Goal: Transaction & Acquisition: Book appointment/travel/reservation

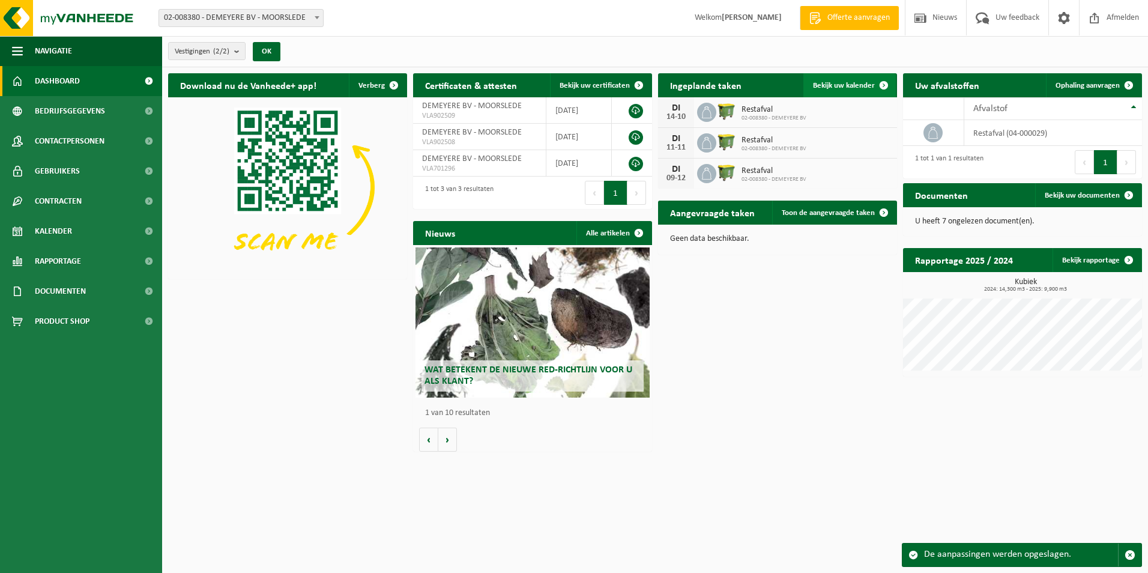
click at [849, 86] on span "Bekijk uw kalender" at bounding box center [844, 86] width 62 height 8
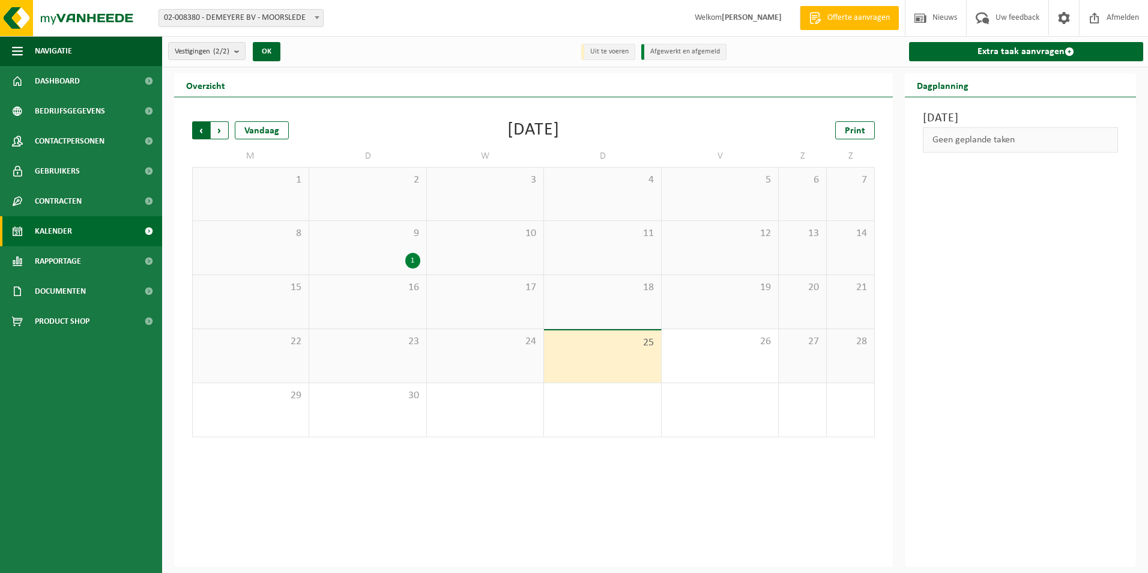
click at [227, 131] on span "Volgende" at bounding box center [220, 130] width 18 height 18
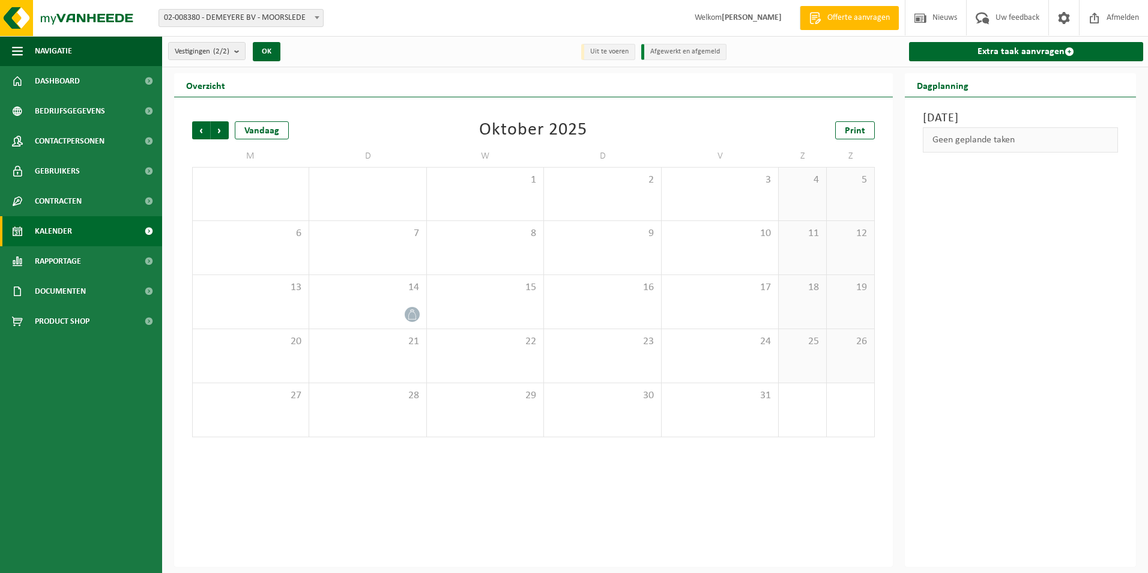
click at [227, 131] on span "Volgende" at bounding box center [220, 130] width 18 height 18
click at [361, 297] on div "11" at bounding box center [367, 301] width 116 height 53
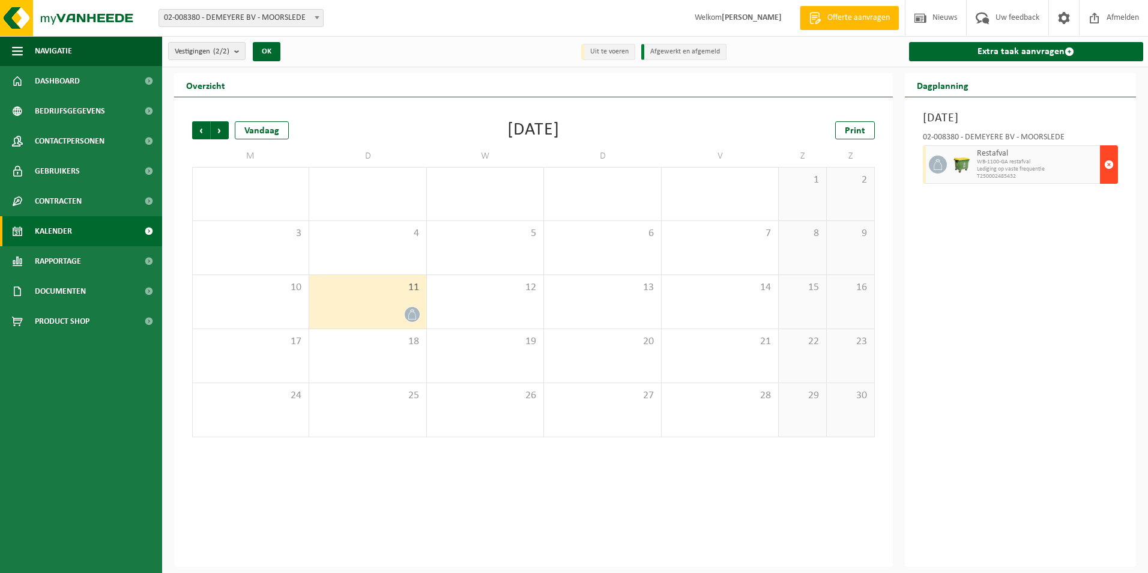
click at [1111, 164] on span "button" at bounding box center [1109, 164] width 10 height 24
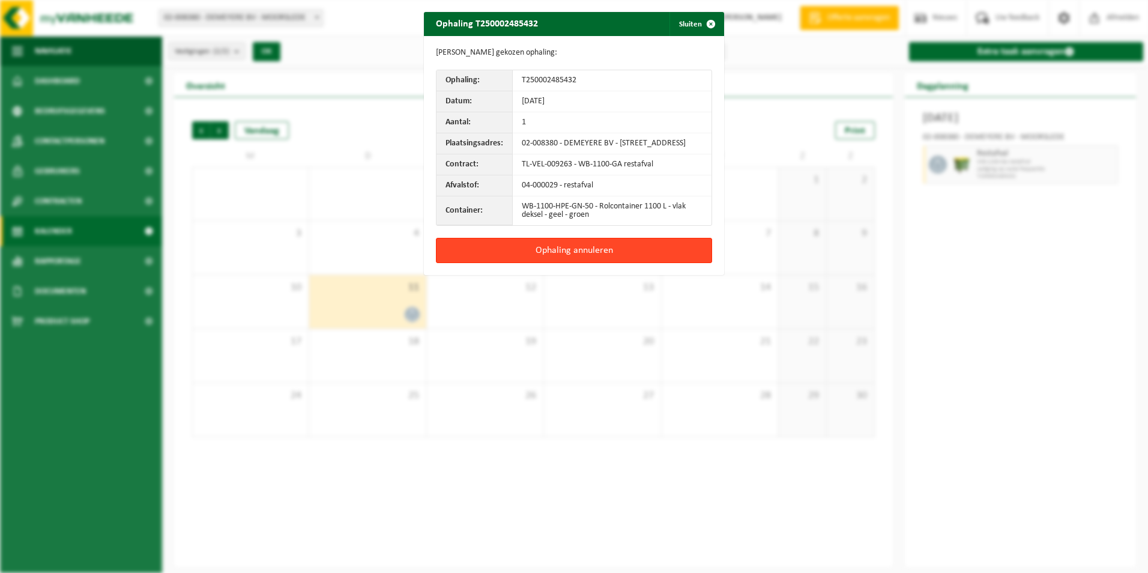
click at [596, 261] on button "Ophaling annuleren" at bounding box center [574, 250] width 276 height 25
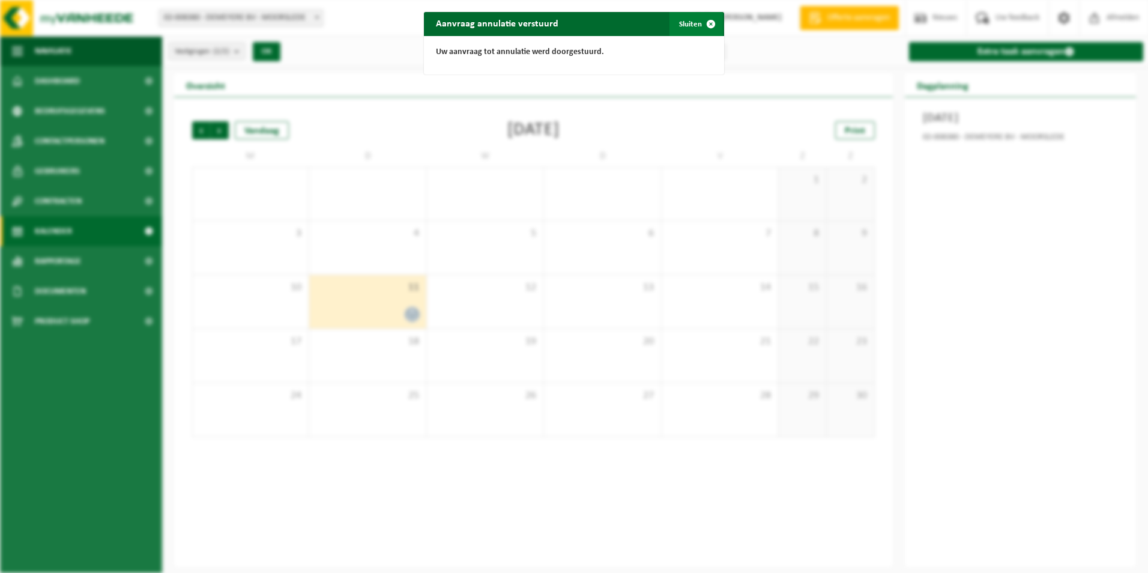
click at [692, 21] on button "Sluiten" at bounding box center [695, 24] width 53 height 24
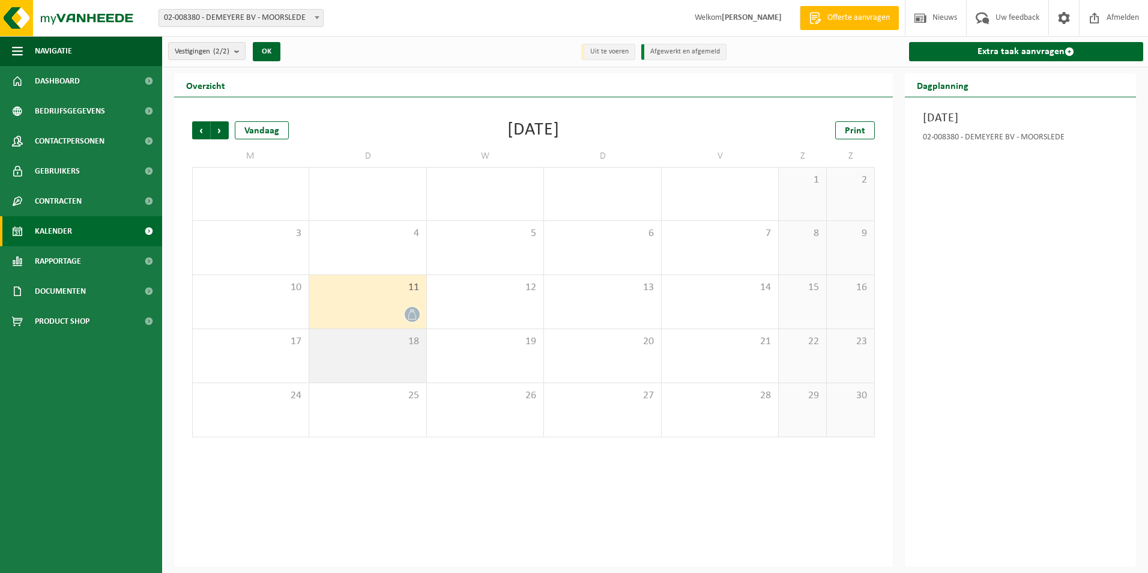
click at [410, 346] on span "18" at bounding box center [367, 341] width 104 height 13
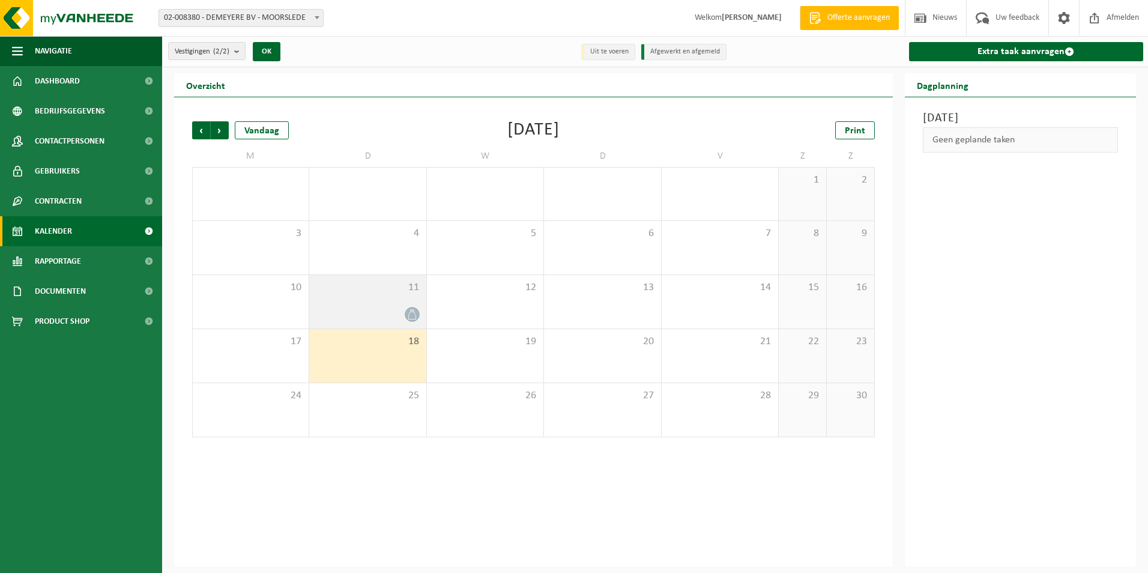
click at [390, 291] on span "11" at bounding box center [367, 287] width 104 height 13
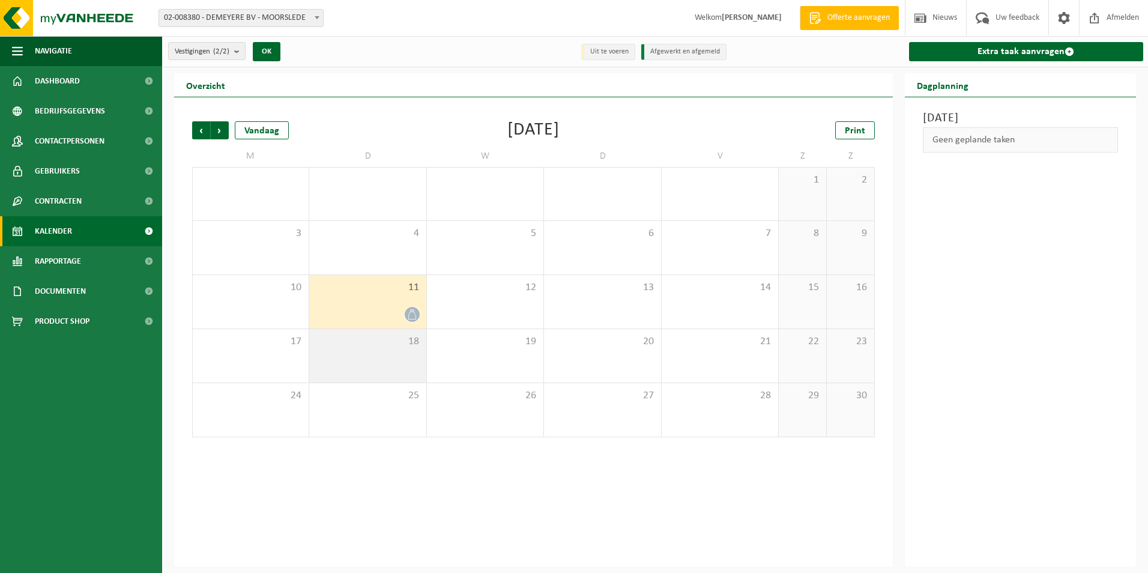
click at [394, 354] on div "18" at bounding box center [367, 355] width 116 height 53
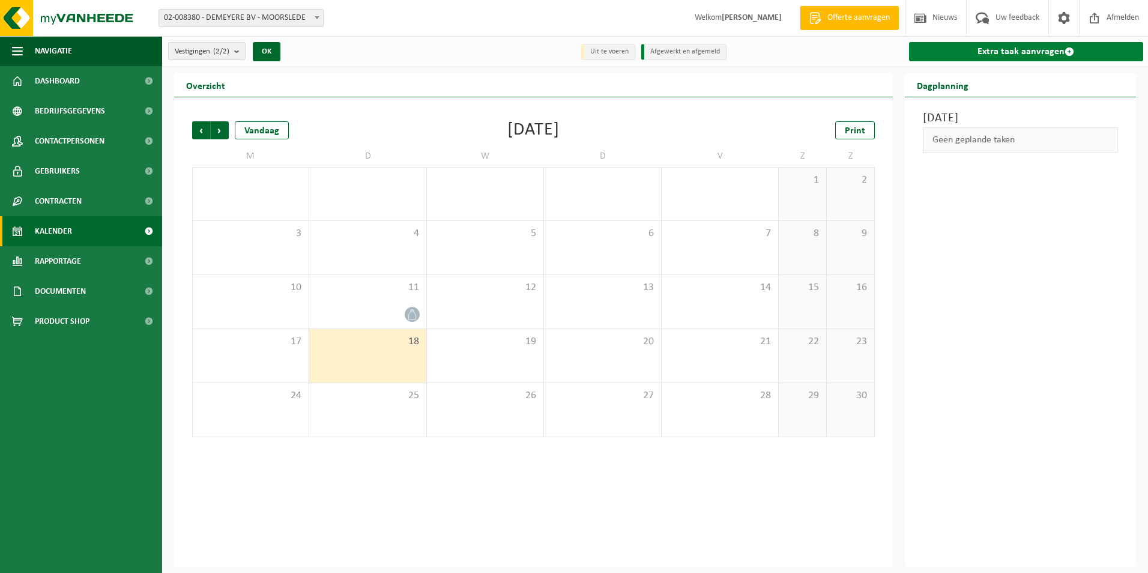
click at [1043, 57] on link "Extra taak aanvragen" at bounding box center [1026, 51] width 235 height 19
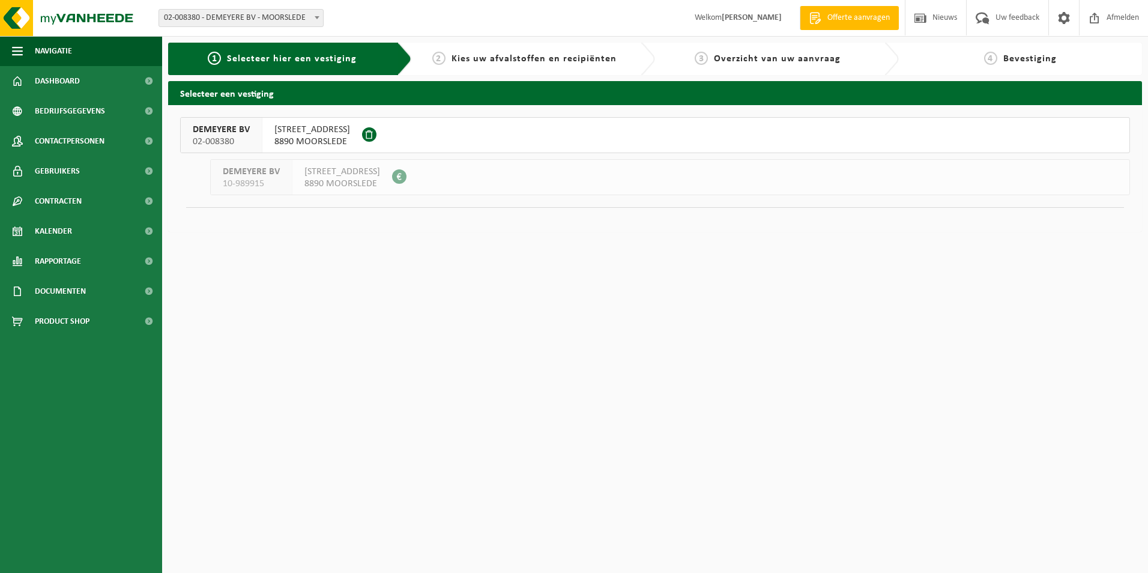
click at [366, 181] on span "8890 MOORSLEDE" at bounding box center [342, 184] width 76 height 12
click at [340, 139] on span "8890 MOORSLEDE" at bounding box center [312, 142] width 76 height 12
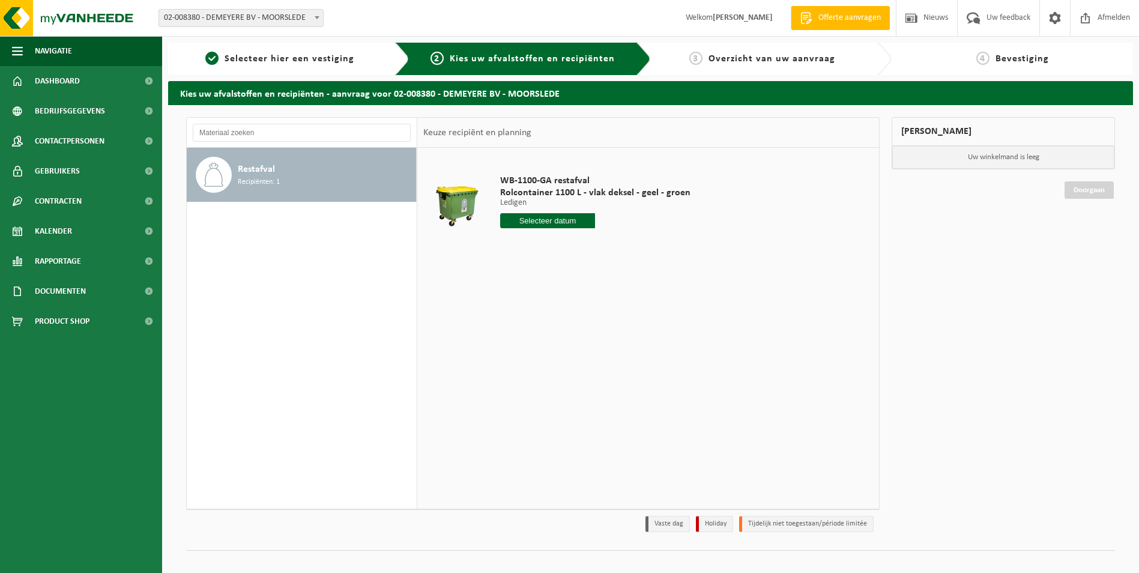
click at [551, 228] on input "text" at bounding box center [547, 220] width 95 height 15
click at [635, 252] on icon at bounding box center [636, 249] width 3 height 6
click at [533, 343] on div "18" at bounding box center [532, 346] width 21 height 19
type input "Van [DATE]"
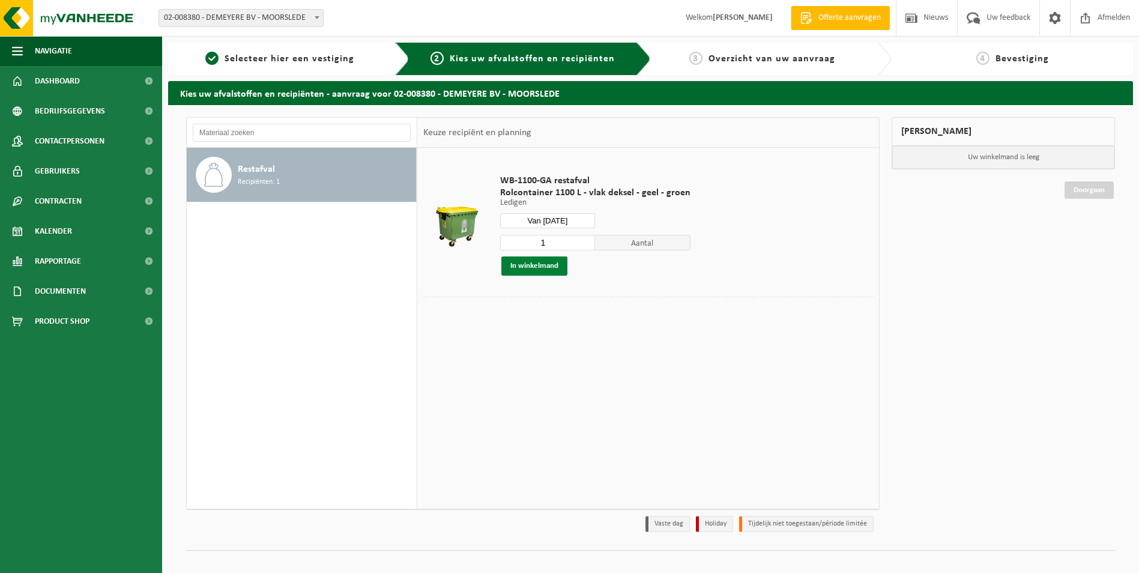
click at [550, 266] on button "In winkelmand" at bounding box center [534, 265] width 66 height 19
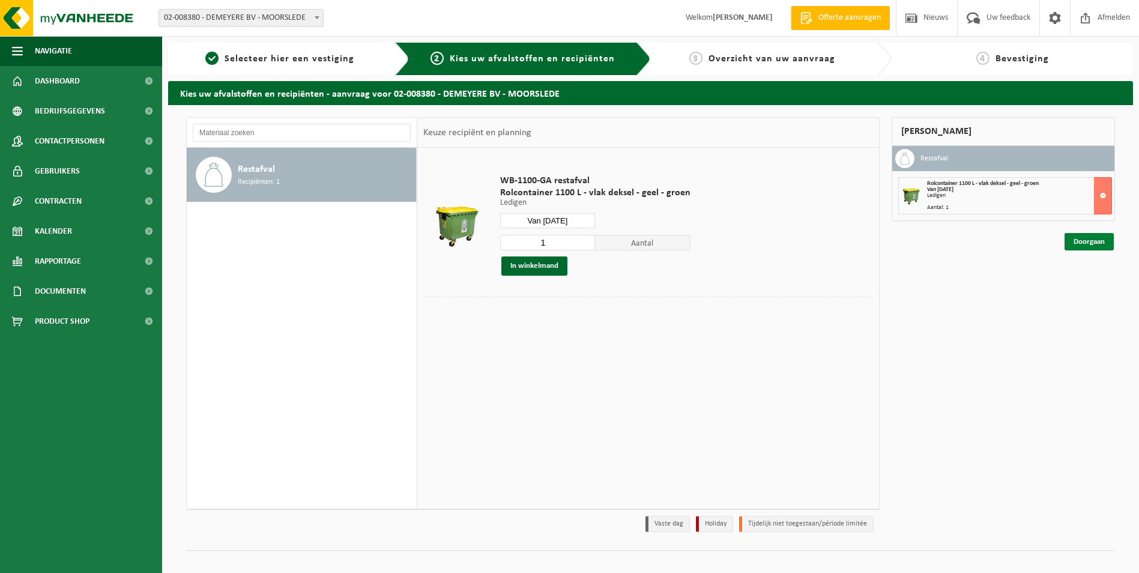
click at [1085, 243] on link "Doorgaan" at bounding box center [1088, 241] width 49 height 17
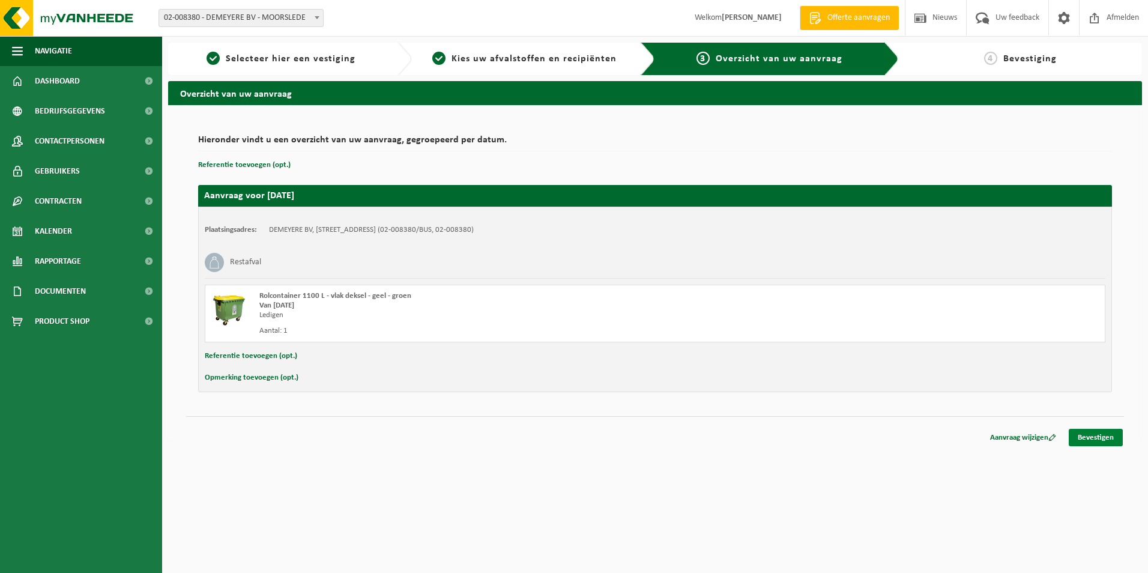
click at [1109, 441] on link "Bevestigen" at bounding box center [1096, 437] width 54 height 17
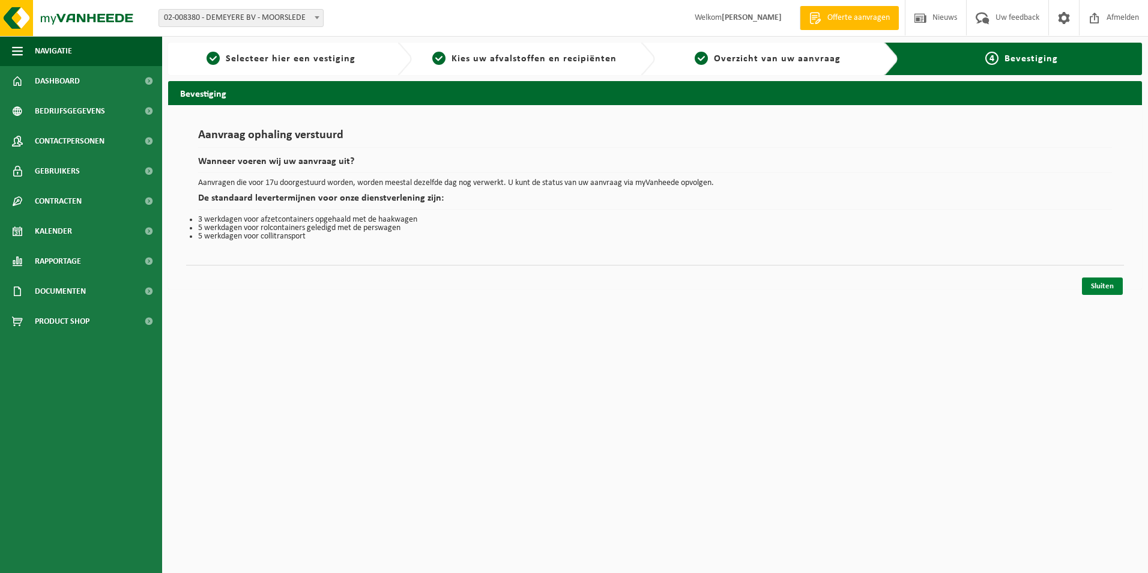
click at [1109, 286] on link "Sluiten" at bounding box center [1102, 285] width 41 height 17
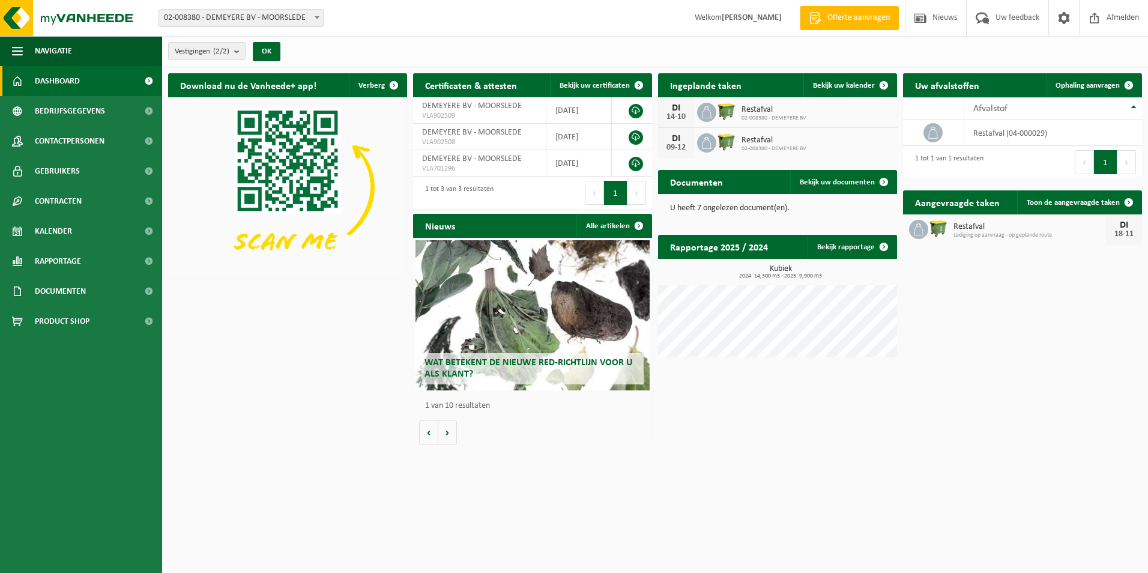
click at [776, 142] on span "Restafval" at bounding box center [773, 141] width 65 height 10
click at [866, 89] on span "Bekijk uw kalender" at bounding box center [844, 86] width 62 height 8
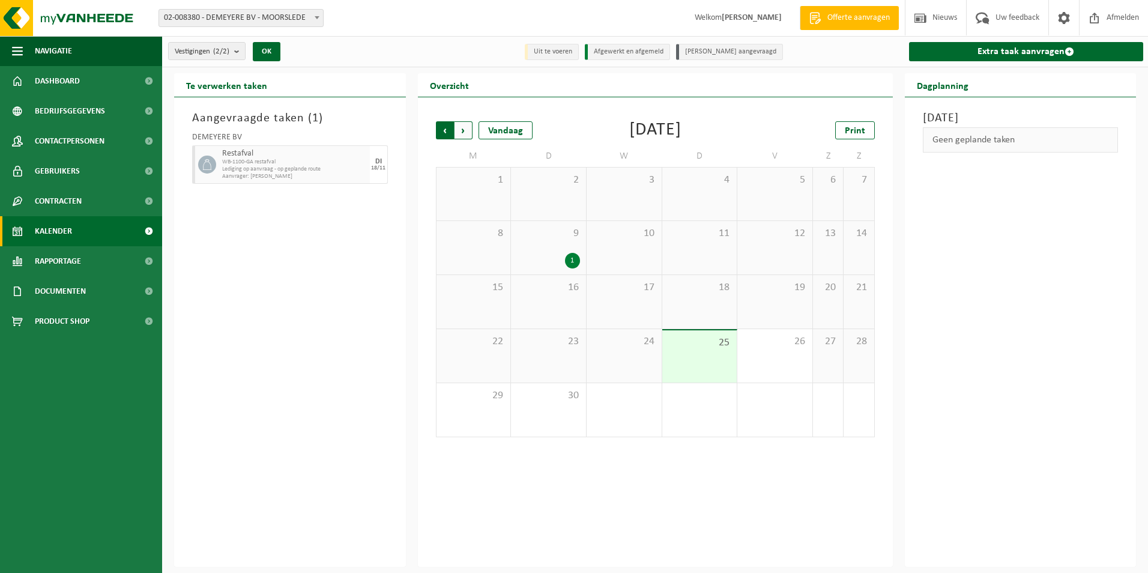
click at [463, 128] on span "Volgende" at bounding box center [463, 130] width 18 height 18
click at [565, 245] on div "9" at bounding box center [548, 247] width 75 height 53
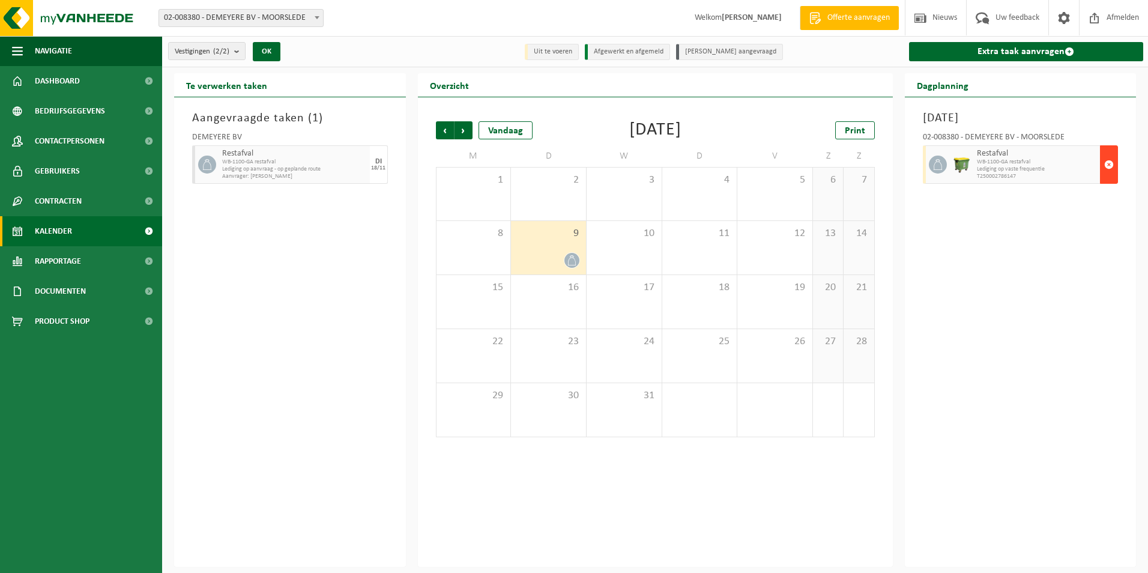
click at [1113, 163] on span "button" at bounding box center [1109, 164] width 10 height 24
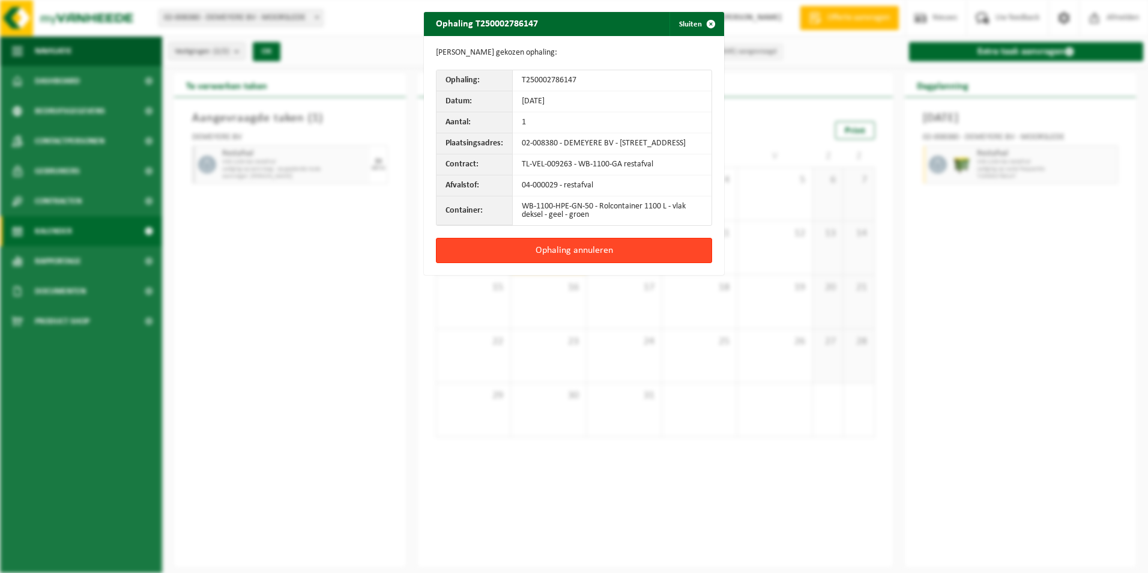
click at [603, 259] on button "Ophaling annuleren" at bounding box center [574, 250] width 276 height 25
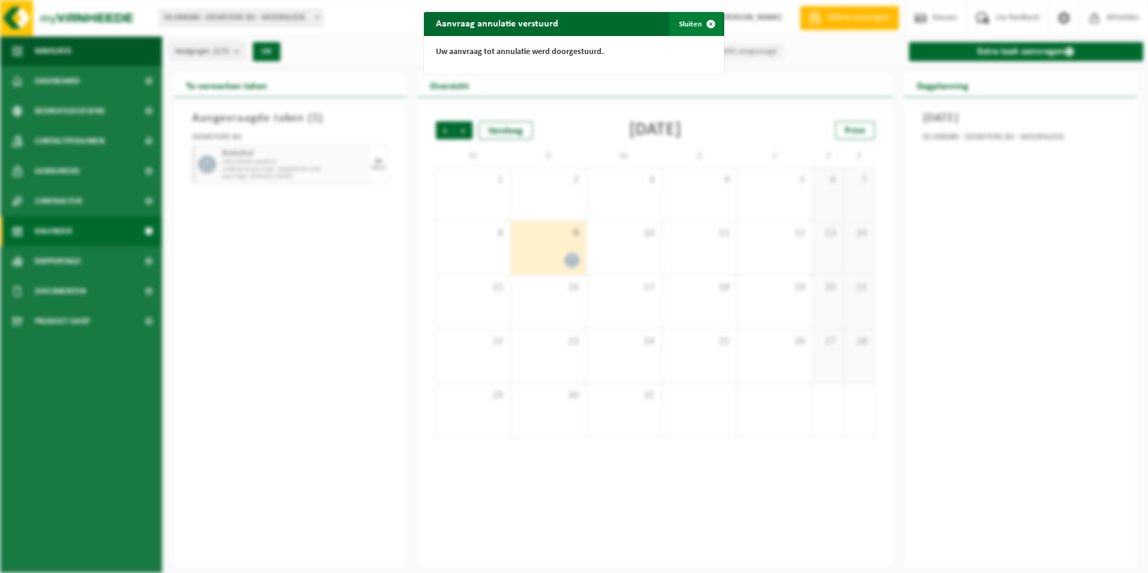
click at [702, 20] on span "button" at bounding box center [711, 24] width 24 height 24
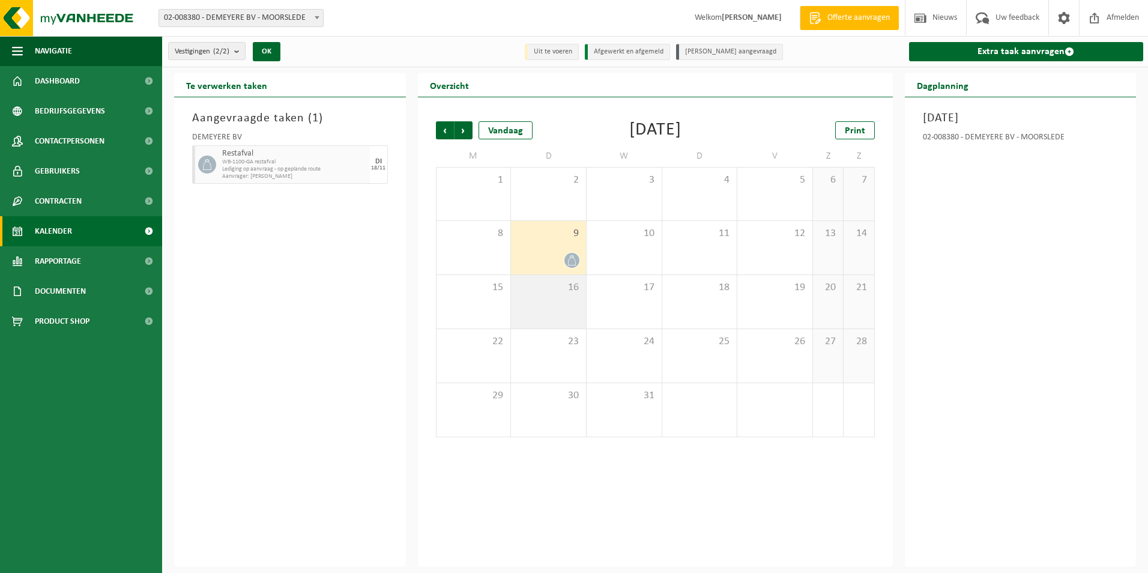
click at [546, 300] on div "16" at bounding box center [548, 301] width 75 height 53
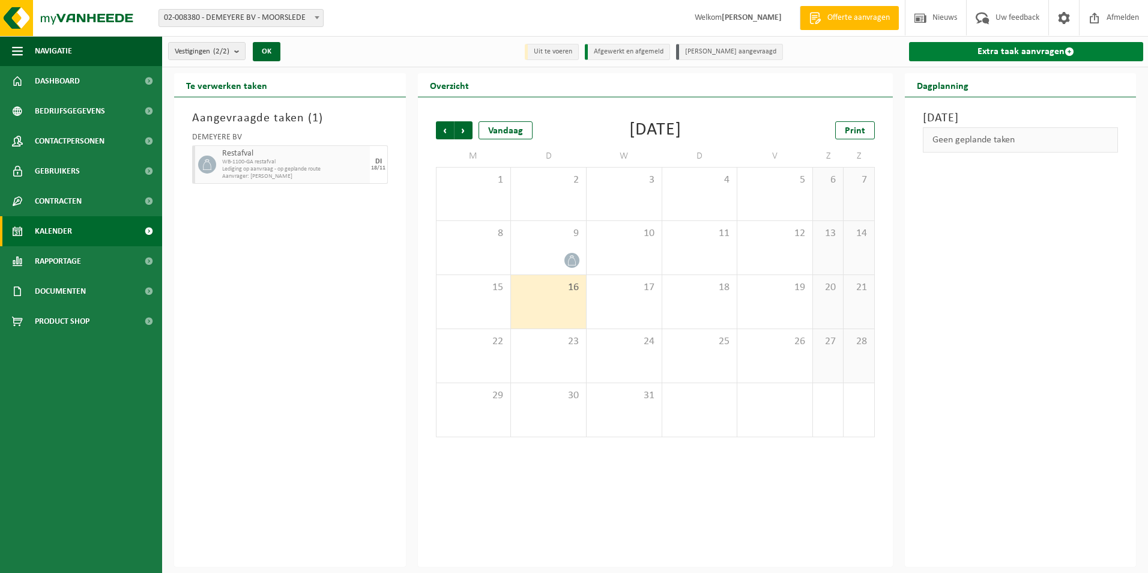
click at [1048, 53] on link "Extra taak aanvragen" at bounding box center [1026, 51] width 235 height 19
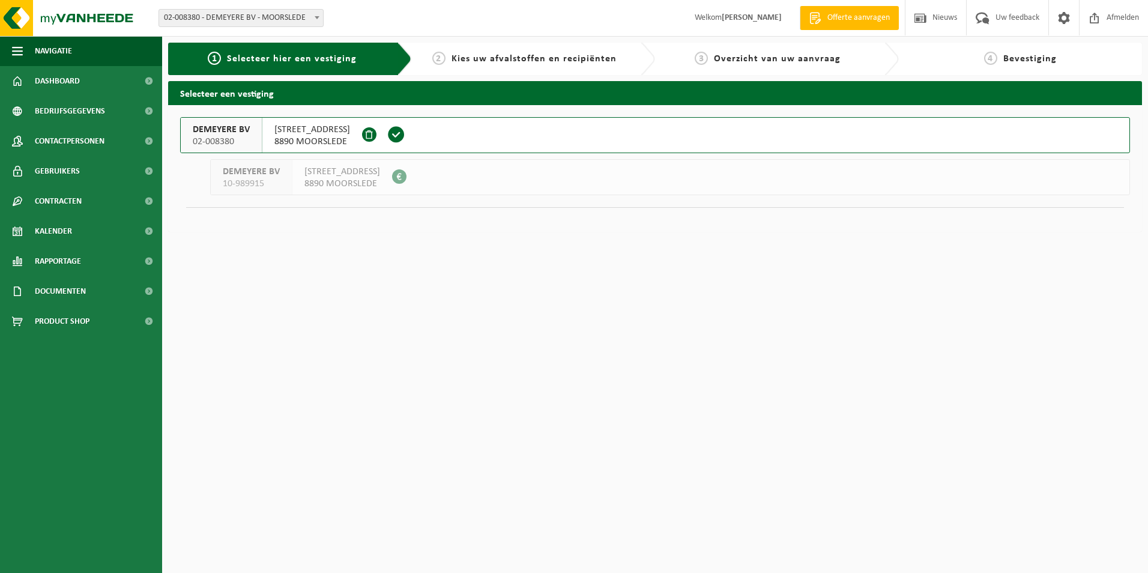
click at [320, 124] on span "[STREET_ADDRESS]" at bounding box center [312, 130] width 76 height 12
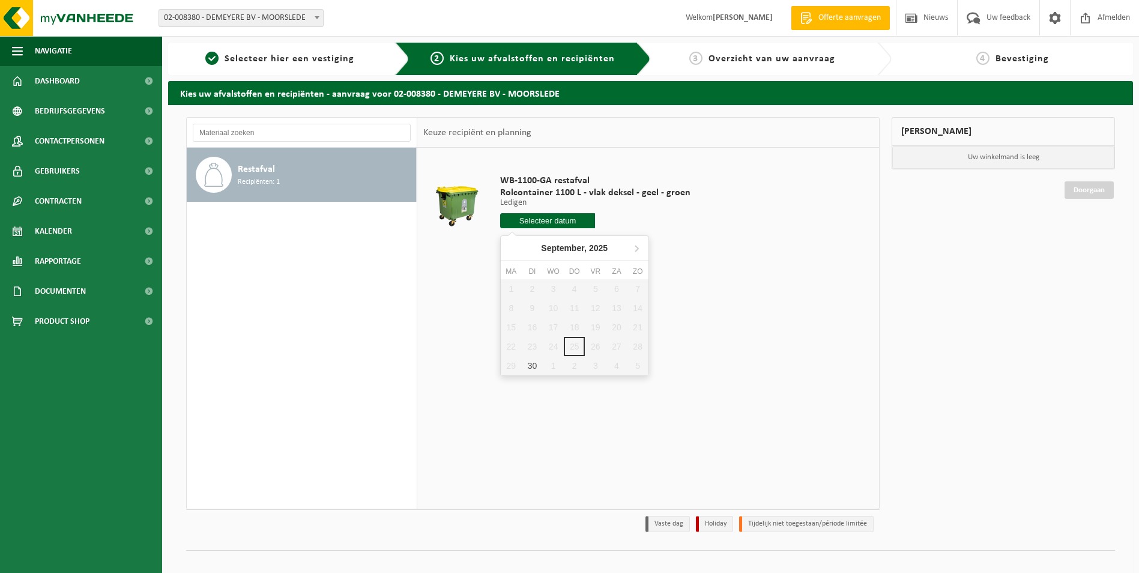
click at [535, 223] on input "text" at bounding box center [547, 220] width 95 height 15
click at [642, 242] on icon at bounding box center [636, 247] width 19 height 19
click at [641, 242] on icon at bounding box center [636, 247] width 19 height 19
click at [531, 328] on div "1 2 3 4 5 6 7 8 9 10 11 12 13 14 15 16 17 18 19 20 21 22 23 24 25 26 27 28 29 3…" at bounding box center [575, 327] width 148 height 96
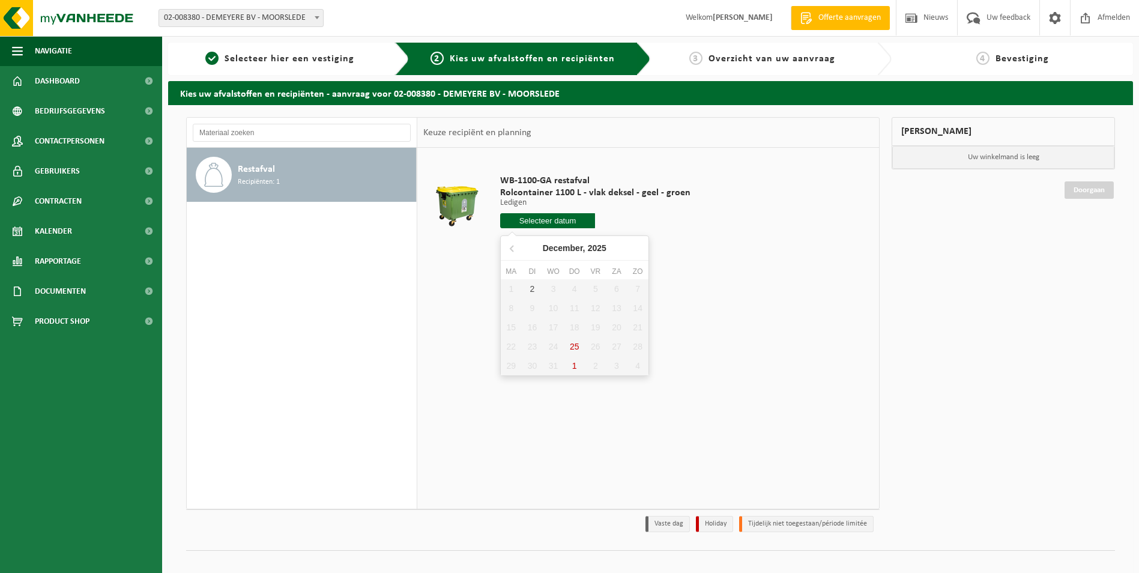
click at [532, 328] on div "1 2 3 4 5 6 7 8 9 10 11 12 13 14 15 16 17 18 19 20 21 22 23 24 25 26 27 28 29 3…" at bounding box center [575, 327] width 148 height 96
click at [534, 327] on div "1 2 3 4 5 6 7 8 9 10 11 12 13 14 15 16 17 18 19 20 21 22 23 24 25 26 27 28 29 3…" at bounding box center [575, 327] width 148 height 96
click at [747, 275] on div "WB-1100-GA restafval Rolcontainer 1100 L - vlak deksel - geel - groen Ledigen L…" at bounding box center [648, 328] width 462 height 360
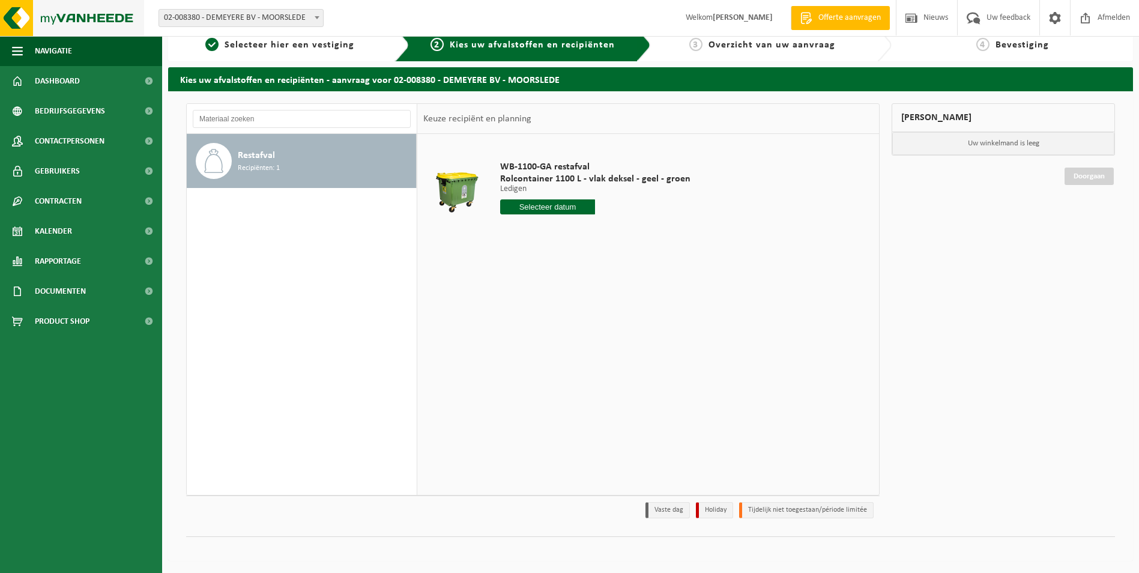
click at [100, 22] on img at bounding box center [72, 18] width 144 height 36
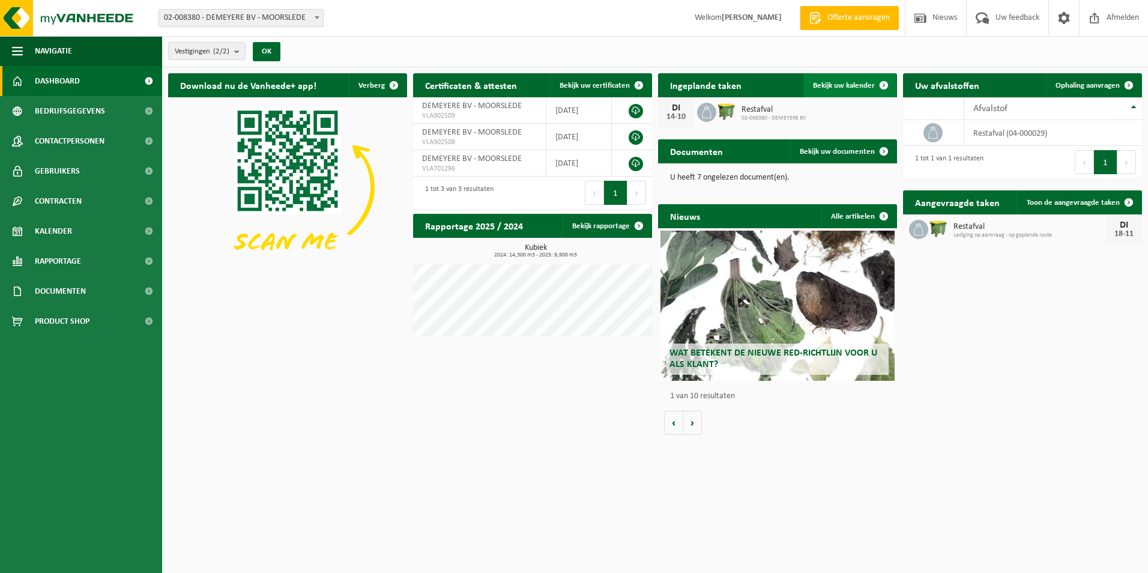
click at [836, 86] on span "Bekijk uw kalender" at bounding box center [844, 86] width 62 height 8
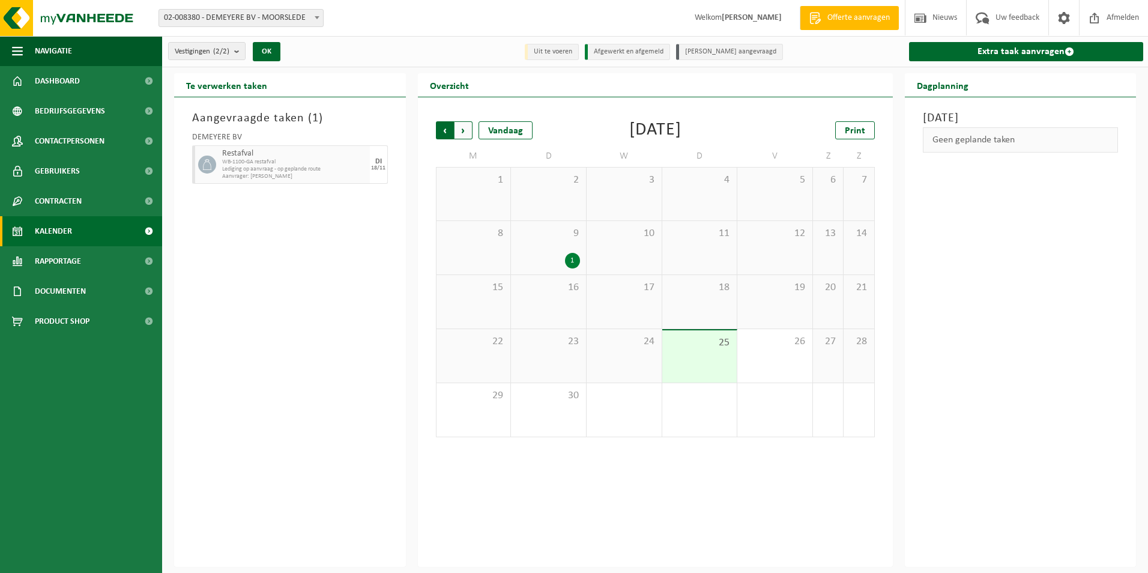
click at [470, 128] on span "Volgende" at bounding box center [463, 130] width 18 height 18
click at [550, 304] on div "16" at bounding box center [548, 301] width 75 height 53
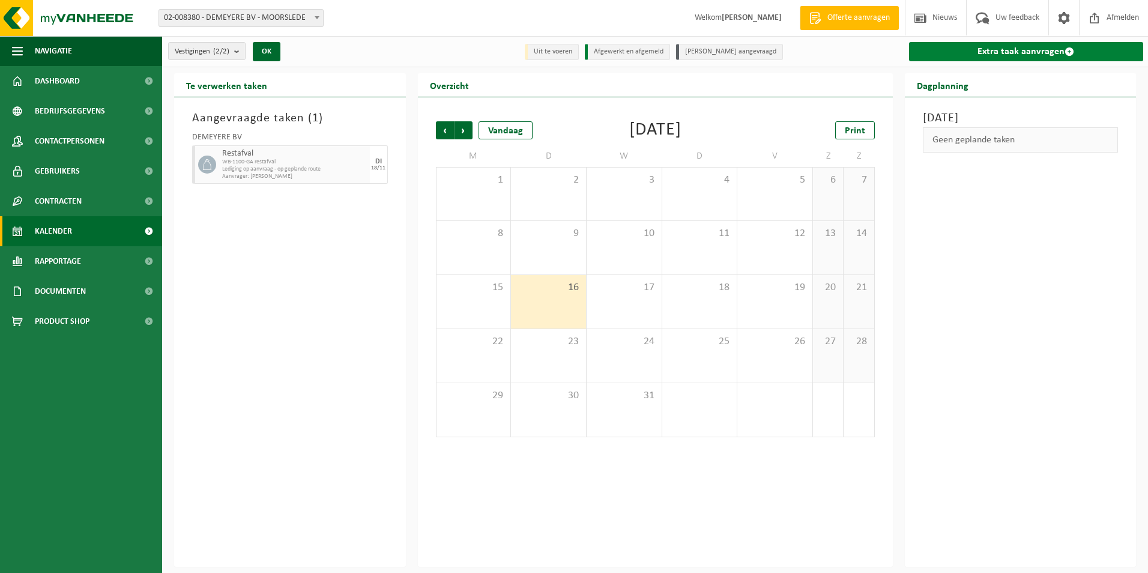
click at [1042, 44] on link "Extra taak aanvragen" at bounding box center [1026, 51] width 235 height 19
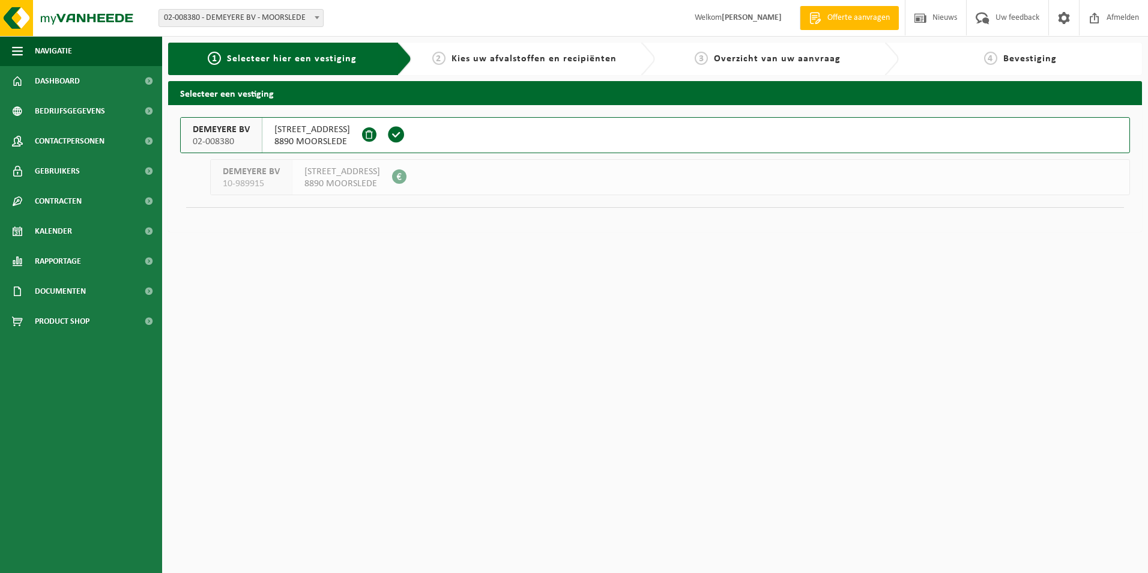
click at [318, 134] on span "[STREET_ADDRESS]" at bounding box center [312, 130] width 76 height 12
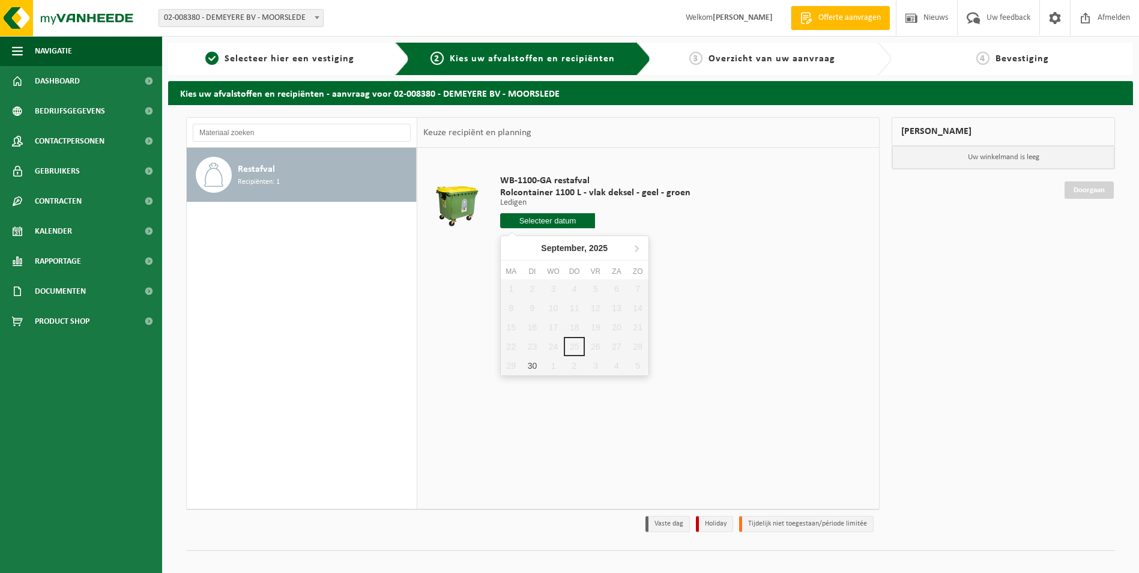
click at [567, 221] on input "text" at bounding box center [547, 220] width 95 height 15
click at [639, 248] on icon at bounding box center [636, 247] width 19 height 19
click at [699, 223] on td "WB-1100-GA restafval Rolcontainer 1100 L - vlak deksel - geel - groen Ledigen L…" at bounding box center [682, 204] width 382 height 101
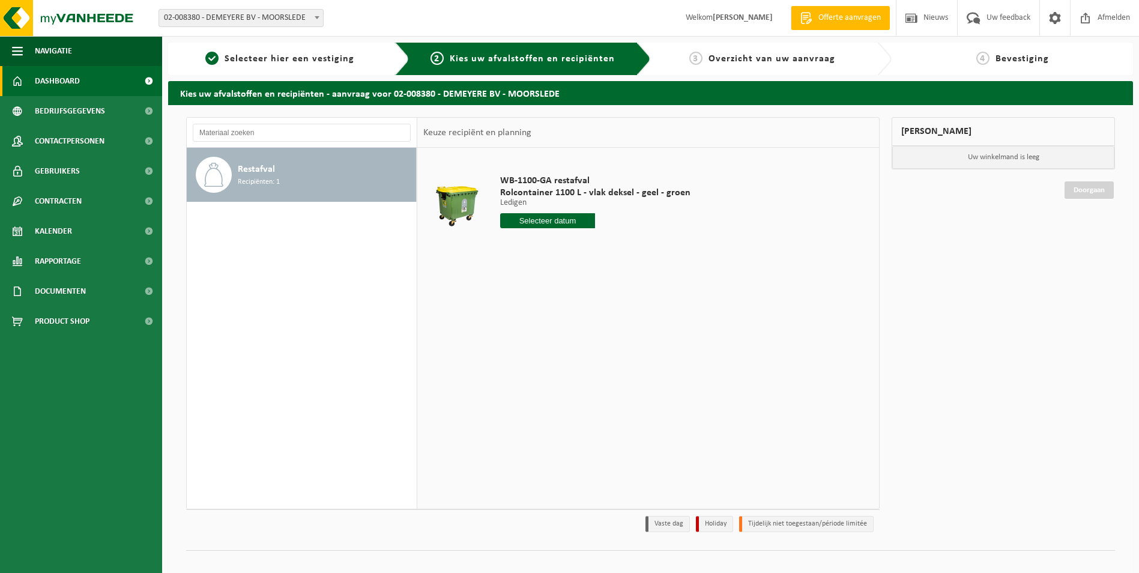
click at [64, 76] on span "Dashboard" at bounding box center [57, 81] width 45 height 30
